Goal: Task Accomplishment & Management: Manage account settings

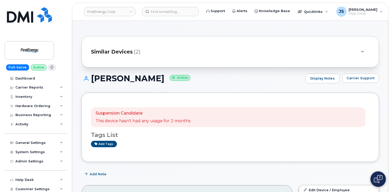
scroll to position [128, 0]
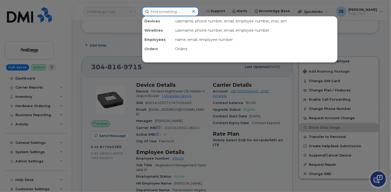
paste input "3213187947"
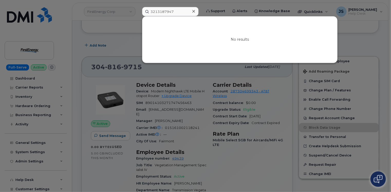
click at [113, 43] on div at bounding box center [195, 96] width 391 height 192
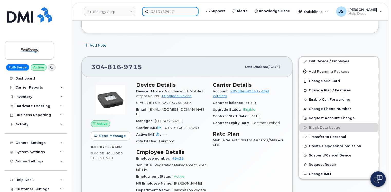
click at [164, 11] on input "3213187947" at bounding box center [170, 11] width 56 height 9
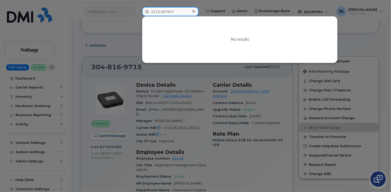
click at [164, 11] on input "3213187947" at bounding box center [170, 11] width 56 height 9
paste input "503 939 9716"
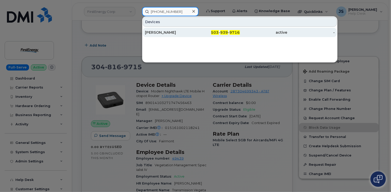
type input "503 939 9716"
click at [164, 32] on div "Joshua Kaplan" at bounding box center [168, 32] width 47 height 5
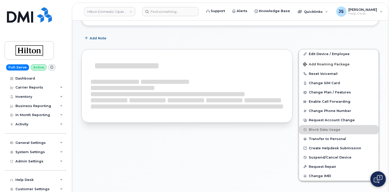
scroll to position [116, 0]
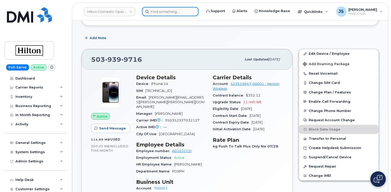
click at [185, 13] on input at bounding box center [170, 11] width 56 height 9
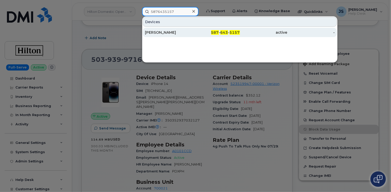
type input "5876435157"
click at [164, 28] on div "[PERSON_NAME]" at bounding box center [168, 32] width 47 height 9
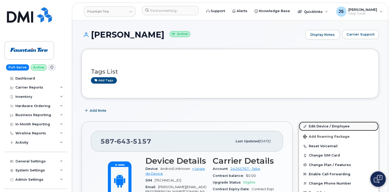
click at [327, 126] on link "Edit Device / Employee" at bounding box center [339, 125] width 80 height 9
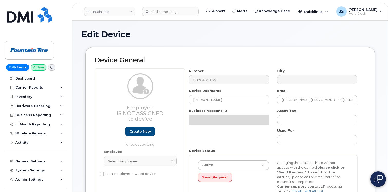
select select "1351"
select select "615"
select select "1363"
click at [209, 99] on input "[PERSON_NAME]" at bounding box center [229, 99] width 80 height 9
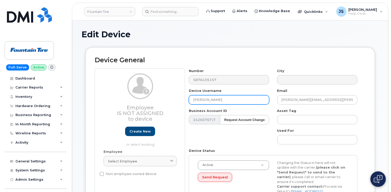
type input "Arthur Sproul"
click at [233, 57] on h2 "Device General" at bounding box center [230, 59] width 271 height 7
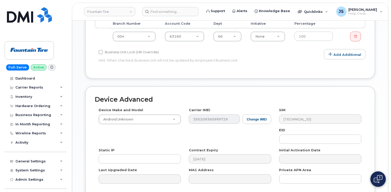
scroll to position [273, 0]
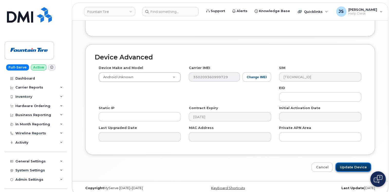
click at [362, 162] on input "Update Device" at bounding box center [353, 166] width 36 height 9
type input "Saving..."
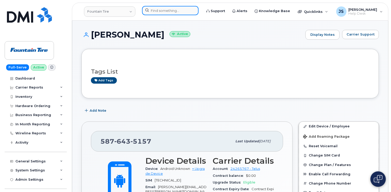
click at [169, 7] on input at bounding box center [170, 10] width 56 height 9
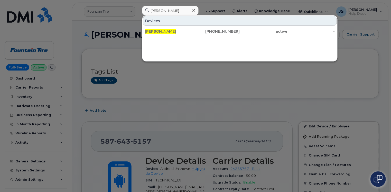
click at [107, 43] on div at bounding box center [195, 96] width 391 height 192
click at [176, 11] on input "[PERSON_NAME]" at bounding box center [170, 10] width 56 height 9
paste input "8673323018"
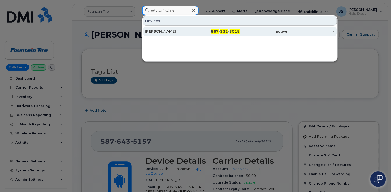
type input "8673323018"
click at [162, 31] on div "[PERSON_NAME]" at bounding box center [168, 31] width 47 height 5
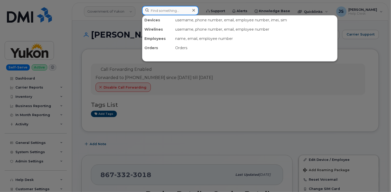
paste input "296548"
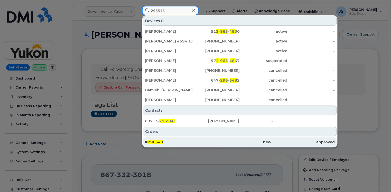
type input "296548"
click at [174, 144] on div "# 296548" at bounding box center [176, 141] width 63 height 5
